Goal: Find specific page/section: Find specific page/section

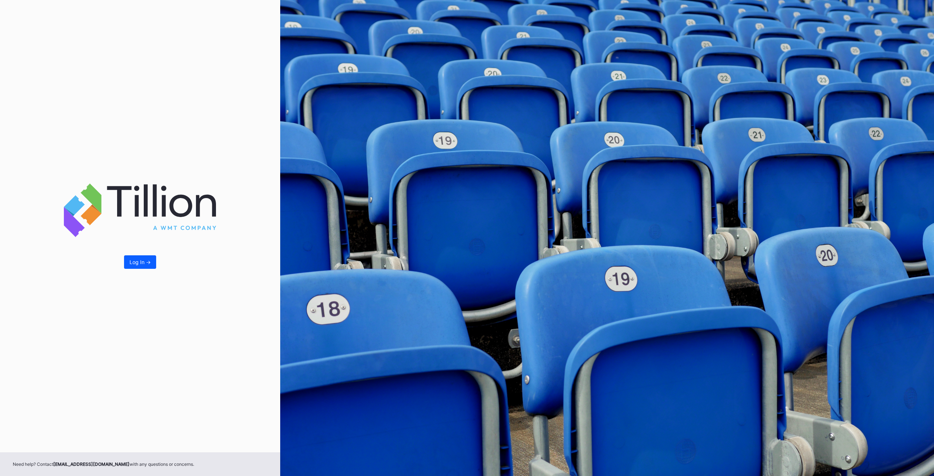
click at [126, 255] on div "Log In ->" at bounding box center [140, 226] width 280 height 453
click at [123, 262] on div "Log In ->" at bounding box center [140, 226] width 280 height 453
click at [133, 263] on div "Log In ->" at bounding box center [140, 262] width 21 height 6
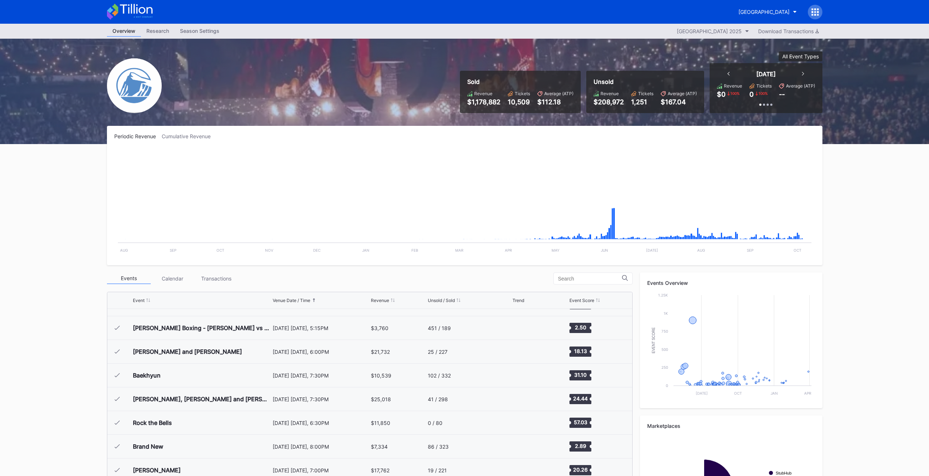
scroll to position [1305, 0]
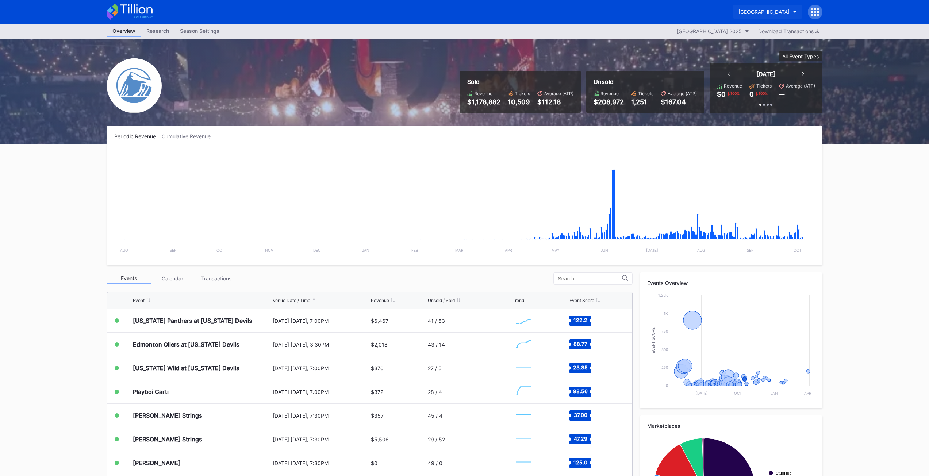
click at [785, 10] on div "[GEOGRAPHIC_DATA]" at bounding box center [763, 12] width 51 height 6
click at [754, 46] on div "NJ Devils Hockey Secondary" at bounding box center [755, 46] width 70 height 6
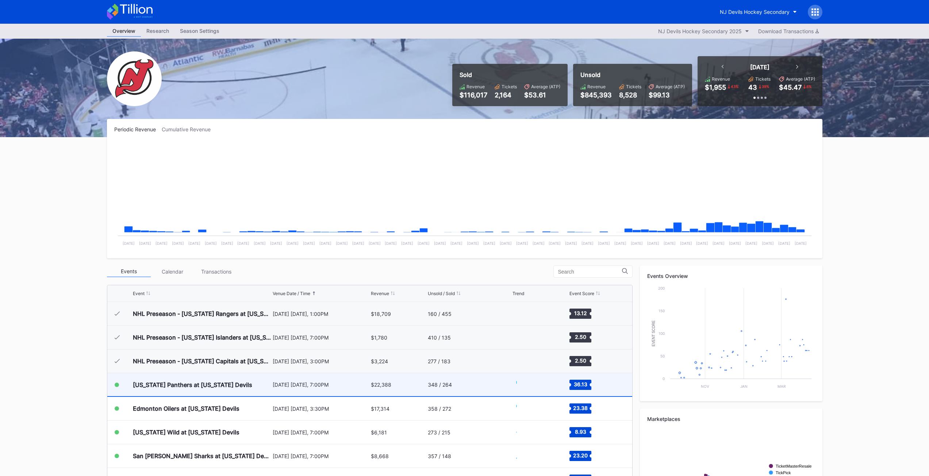
scroll to position [71, 0]
